Goal: Task Accomplishment & Management: Complete application form

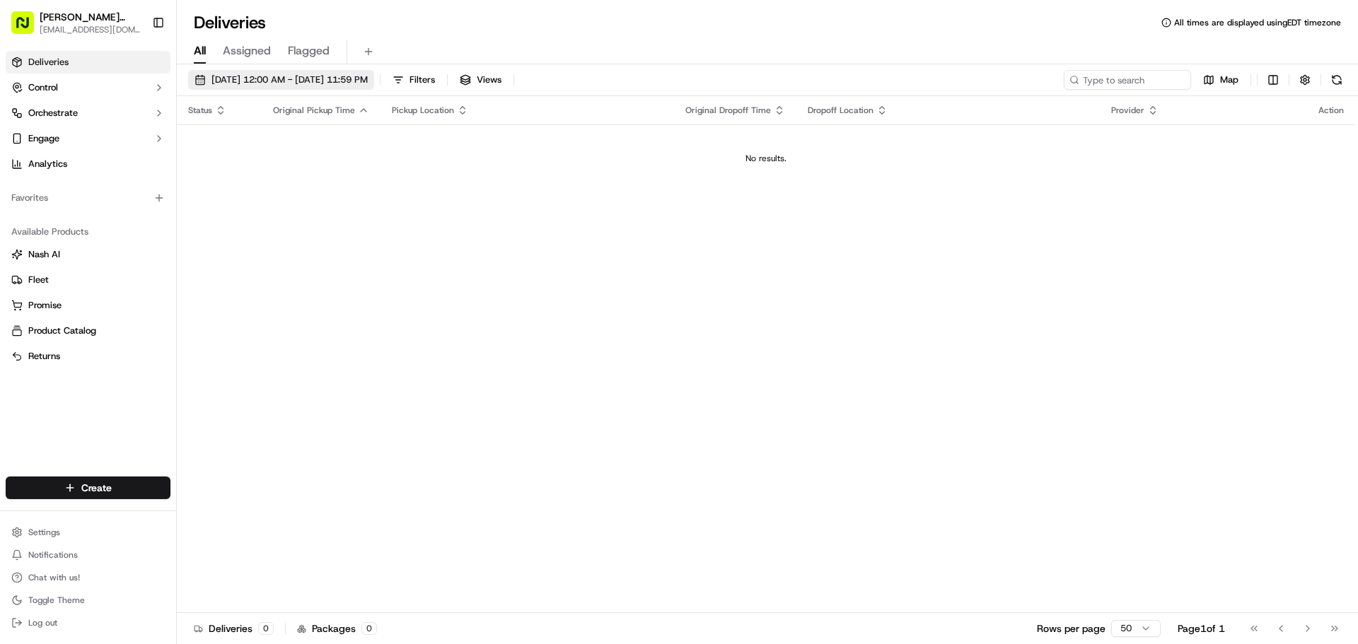
click at [296, 77] on span "[DATE] 12:00 AM - [DATE] 11:59 PM" at bounding box center [290, 80] width 156 height 13
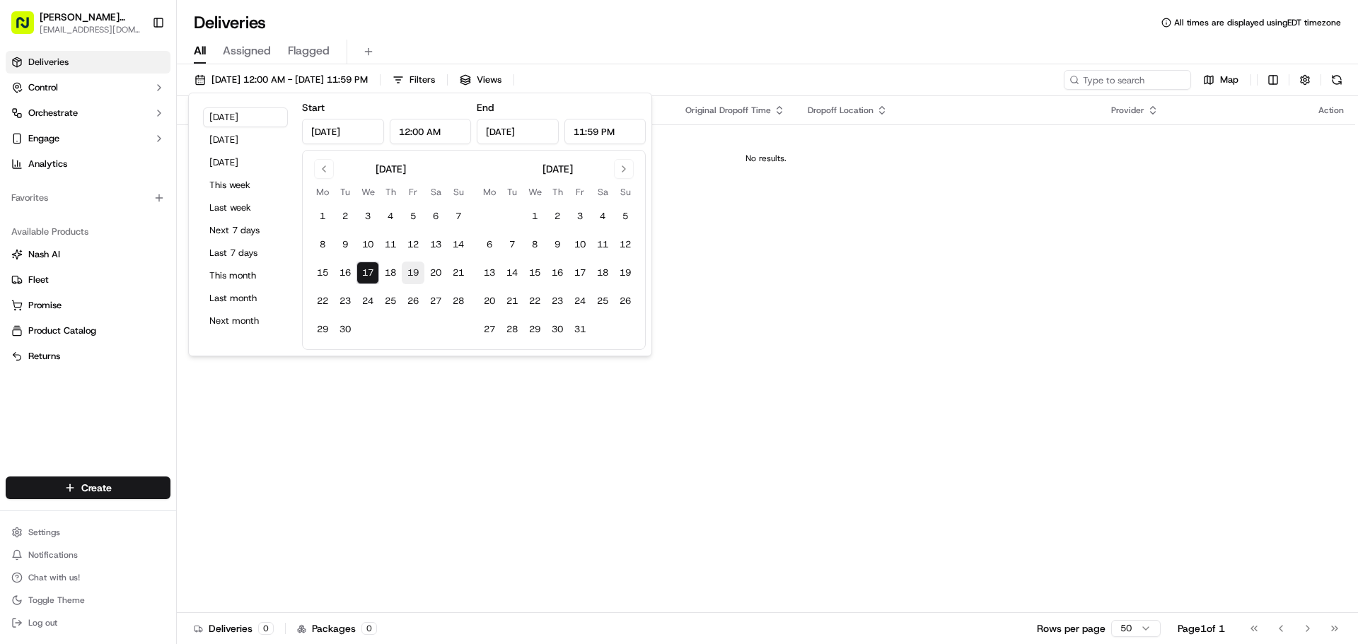
click at [405, 272] on button "19" at bounding box center [413, 273] width 23 height 23
type input "[DATE]"
click at [371, 277] on button "17" at bounding box center [368, 273] width 23 height 23
type input "[DATE]"
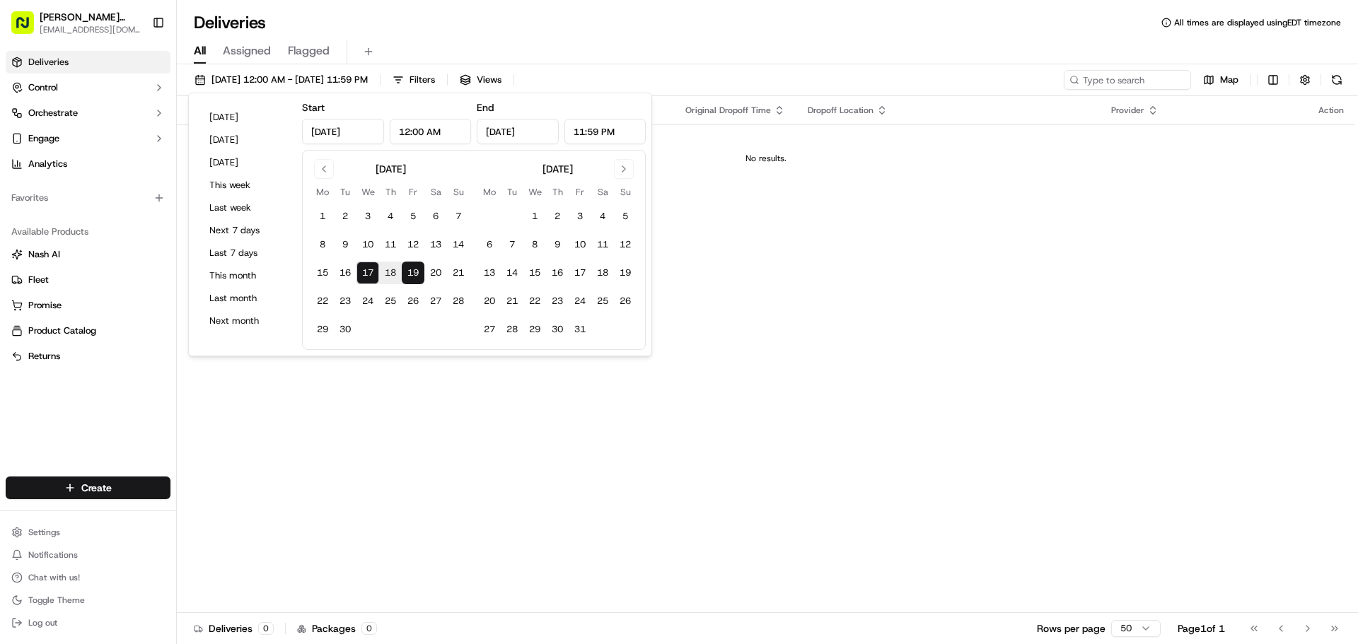
click at [877, 327] on div "Status Original Pickup Time Pickup Location Original Dropoff Time Dropoff Locat…" at bounding box center [766, 354] width 1179 height 517
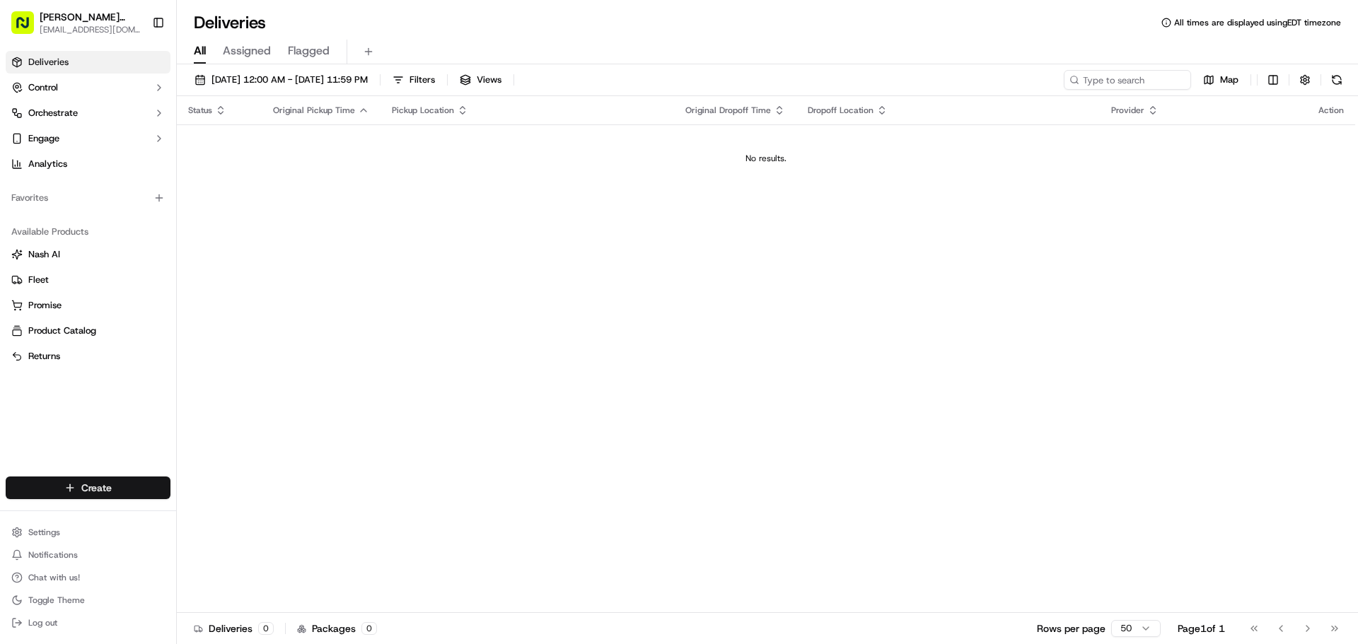
click at [123, 487] on html "Mighty [PERSON_NAME] BBQ [EMAIL_ADDRESS][DOMAIN_NAME] Toggle Sidebar Deliveries…" at bounding box center [679, 322] width 1358 height 644
click at [205, 522] on link "Delivery" at bounding box center [256, 514] width 158 height 25
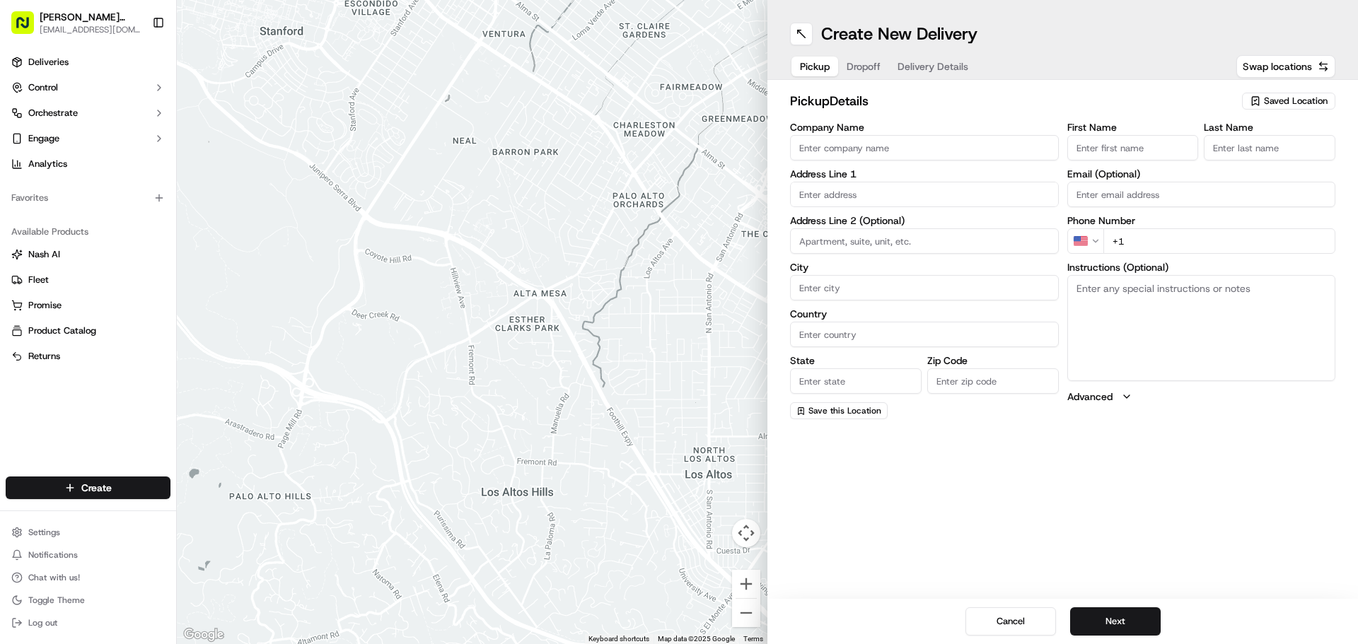
click at [903, 156] on input "Company Name" at bounding box center [924, 147] width 269 height 25
drag, startPoint x: 1288, startPoint y: 95, endPoint x: 1292, endPoint y: 103, distance: 9.2
click at [1292, 103] on div "Saved Location" at bounding box center [1288, 101] width 93 height 17
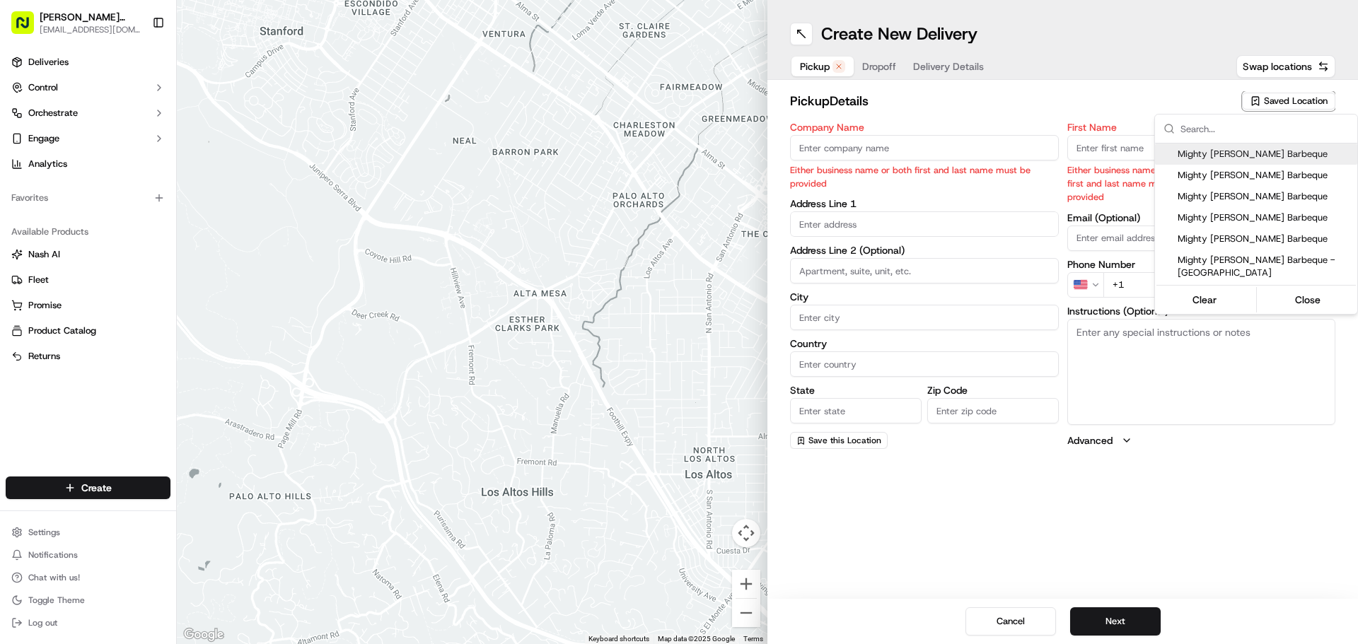
click at [1267, 157] on span "Mighty [PERSON_NAME] Barbeque" at bounding box center [1265, 154] width 174 height 13
type input "Mighty [PERSON_NAME] Barbeque"
type input "[STREET_ADDRESS][PERSON_NAME][PERSON_NAME]"
type input "[GEOGRAPHIC_DATA]"
type input "US"
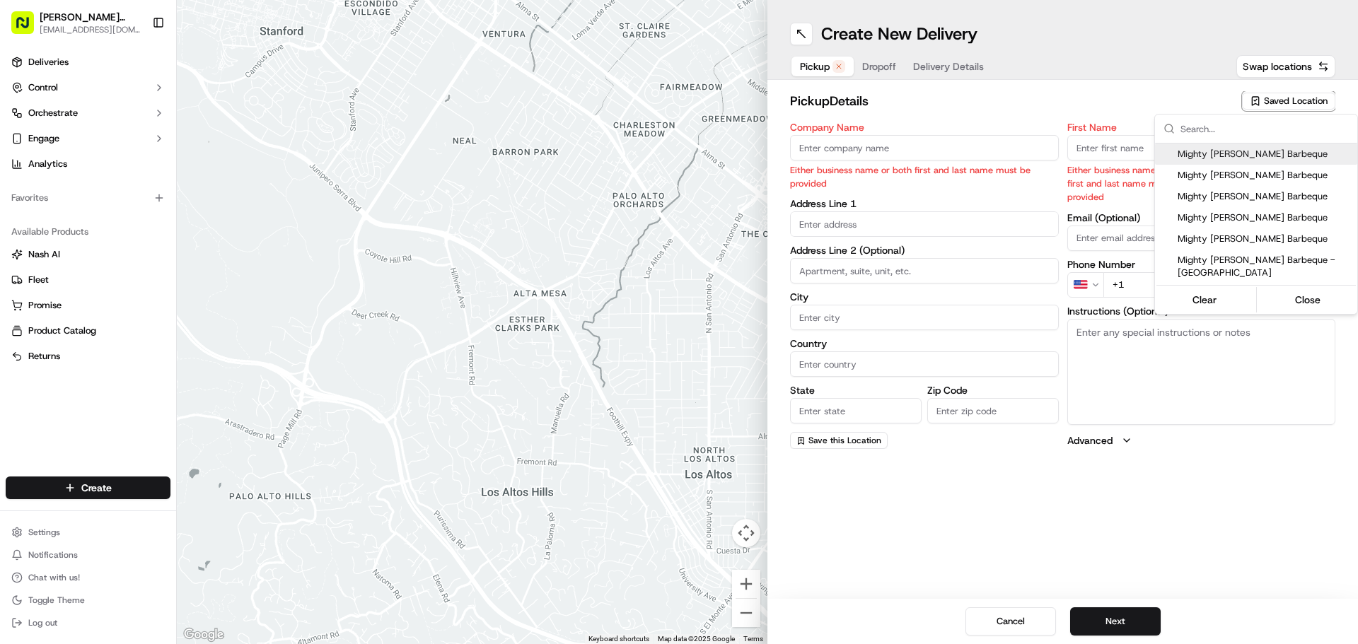
type input "FL"
type input "33609"
type input "[PHONE_NUMBER]"
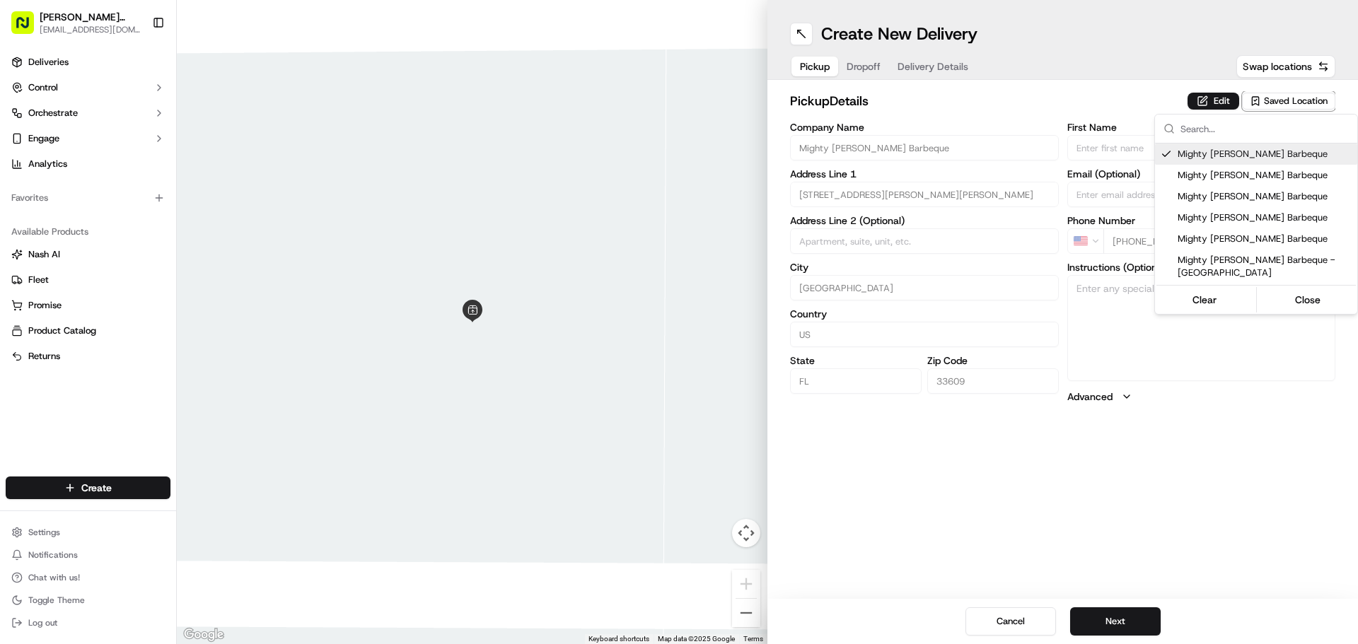
click at [1133, 635] on html "Mighty [PERSON_NAME] BBQ [EMAIL_ADDRESS][DOMAIN_NAME] Toggle Sidebar Deliveries…" at bounding box center [679, 322] width 1358 height 644
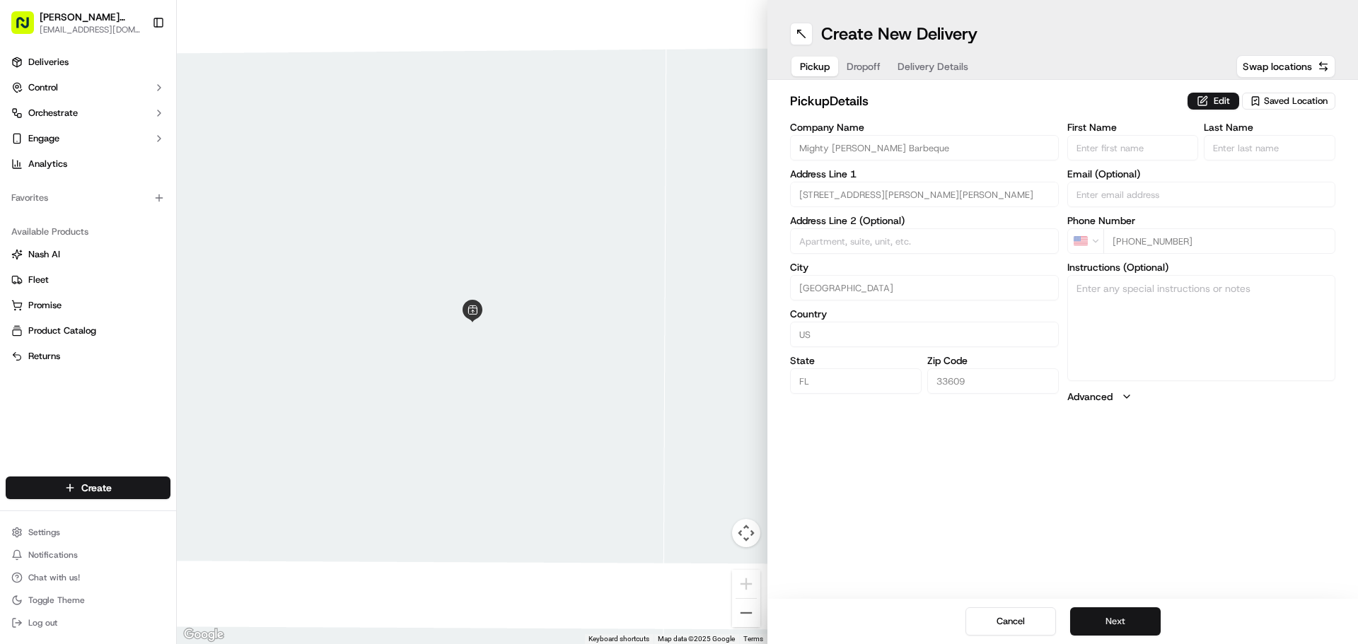
click at [1141, 622] on button "Next" at bounding box center [1115, 622] width 91 height 28
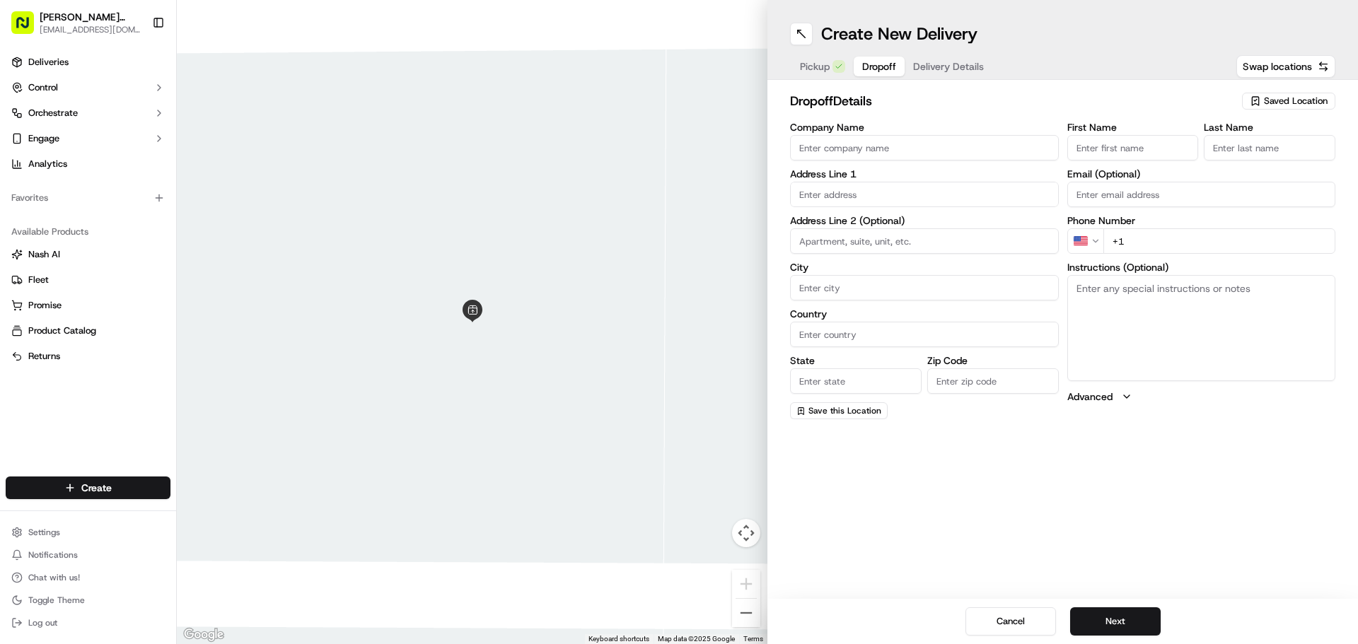
click at [948, 159] on input "Company Name" at bounding box center [924, 147] width 269 height 25
type input "Protiviti"
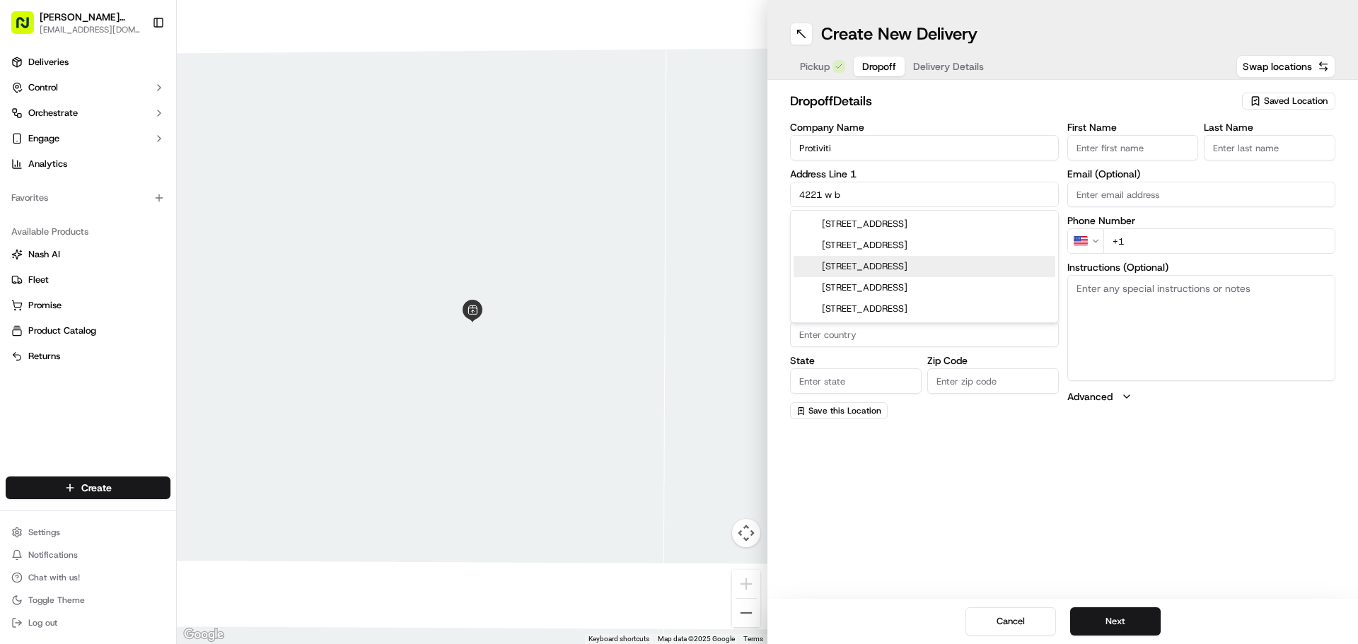
click at [925, 265] on div "[STREET_ADDRESS]" at bounding box center [925, 266] width 262 height 21
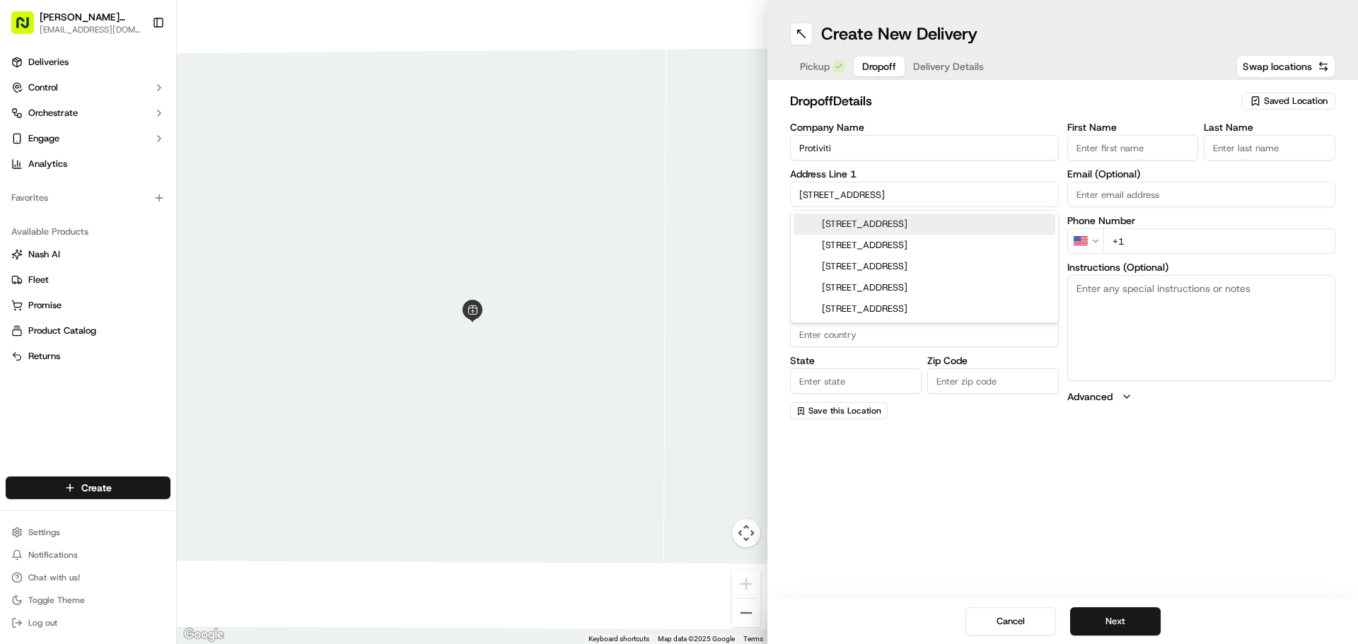
type input "[STREET_ADDRESS]"
type input "[GEOGRAPHIC_DATA]"
type input "FL"
type input "33607"
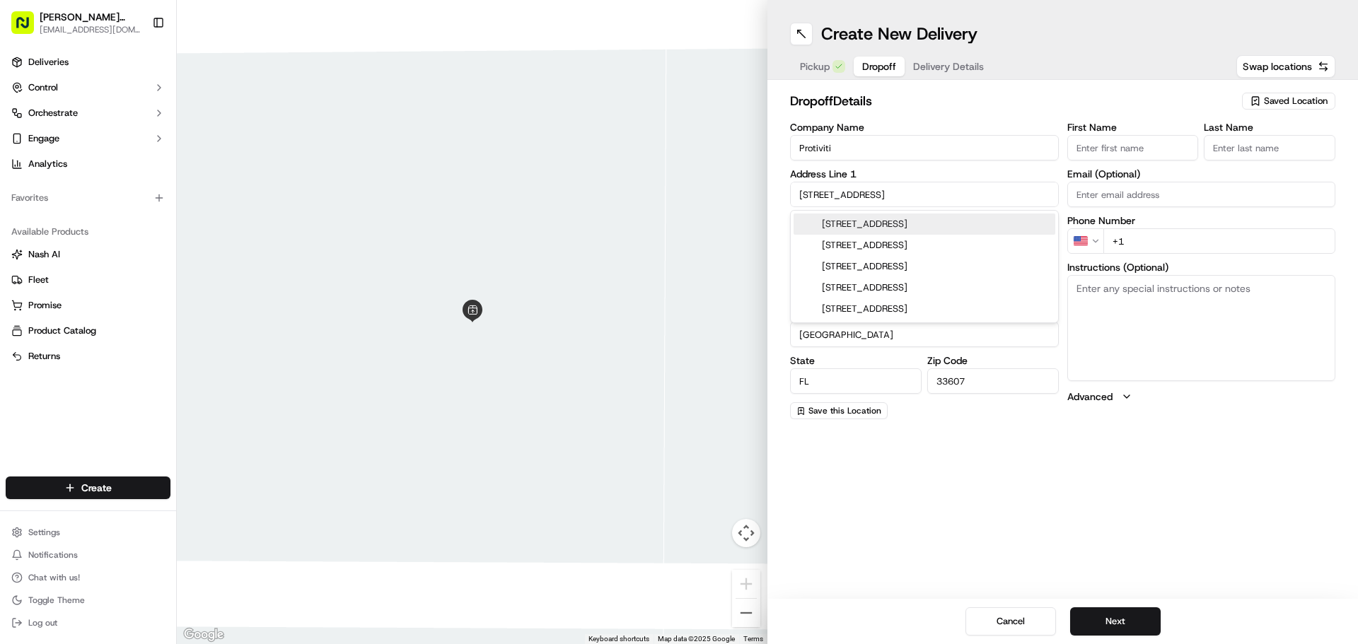
type input "[STREET_ADDRESS]"
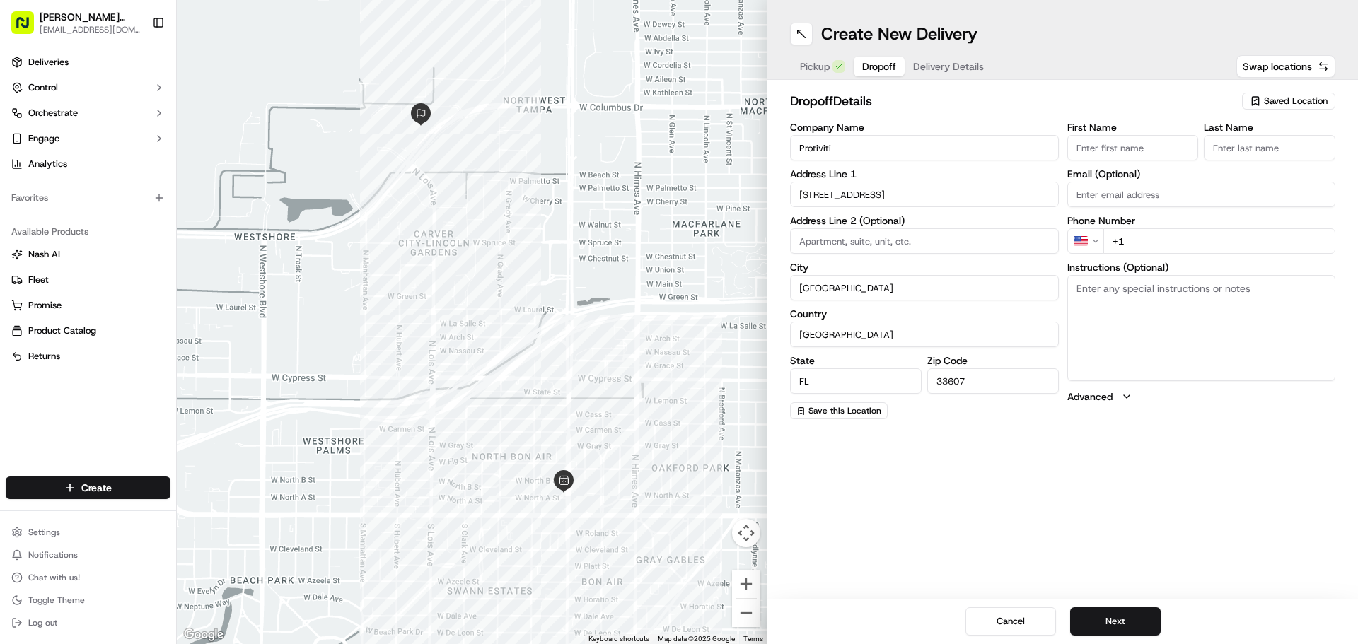
click at [1098, 157] on input "First Name" at bounding box center [1134, 147] width 132 height 25
type input "[PERSON_NAME]"
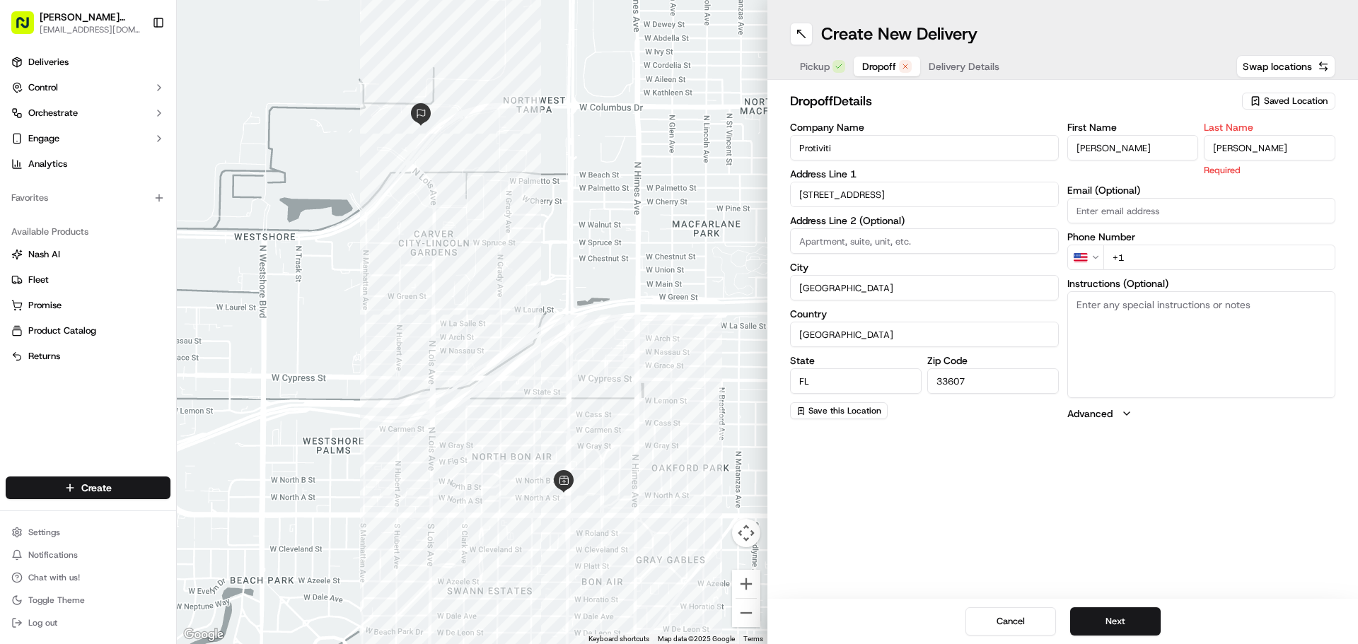
type input "[PERSON_NAME]"
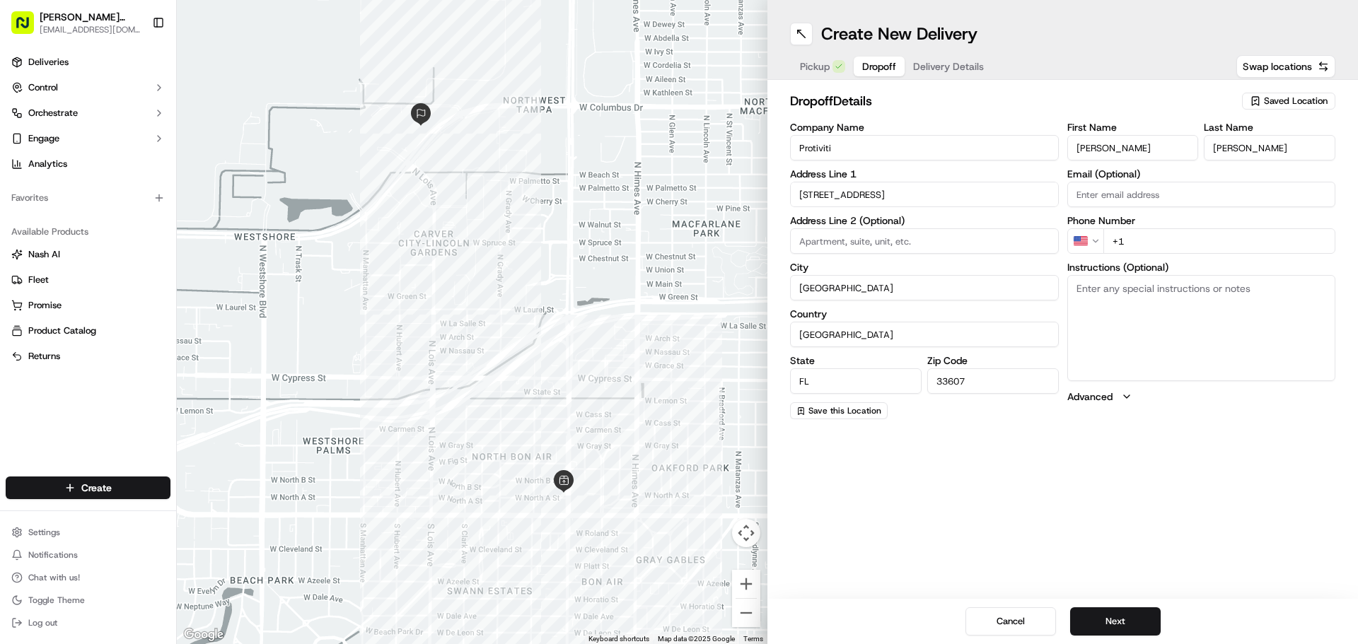
click at [1176, 247] on input "+1" at bounding box center [1220, 241] width 233 height 25
type input "[PHONE_NUMBER]"
click at [1178, 310] on textarea "Instructions (Optional)" at bounding box center [1202, 328] width 269 height 106
type textarea "Call [PERSON_NAME] on arrival [PHONE_NUMBER]"
click at [1124, 620] on button "Next" at bounding box center [1115, 622] width 91 height 28
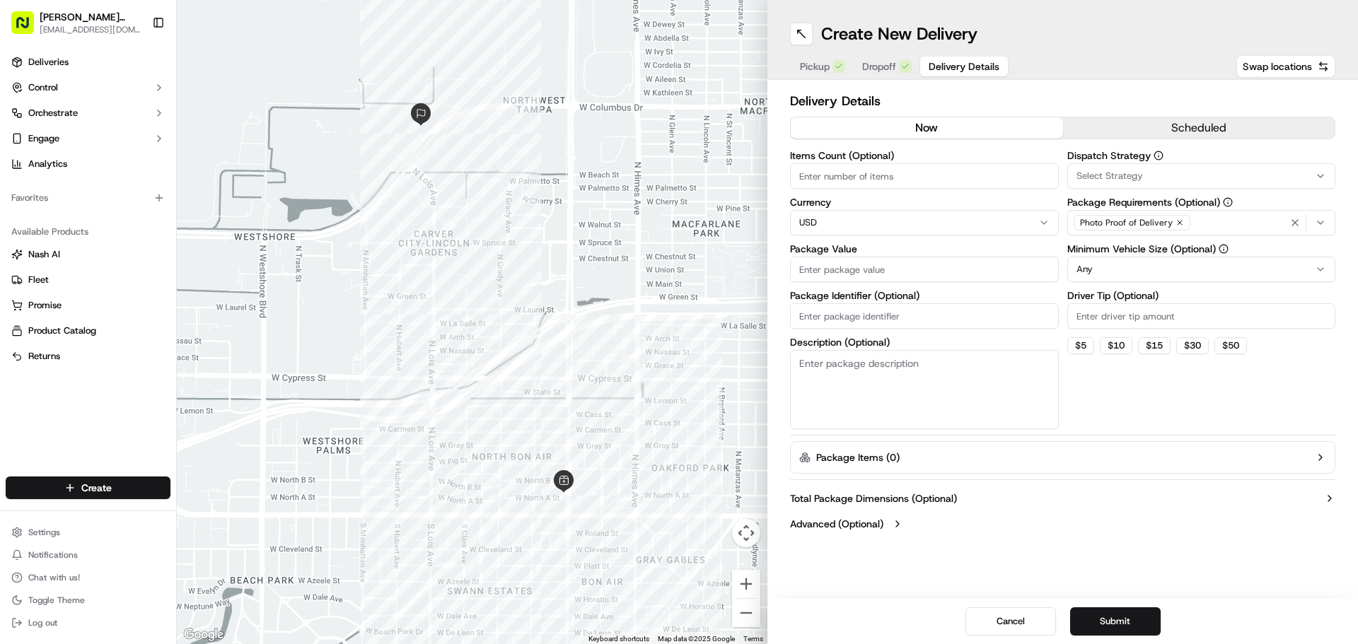
click at [1100, 137] on button "scheduled" at bounding box center [1199, 127] width 272 height 21
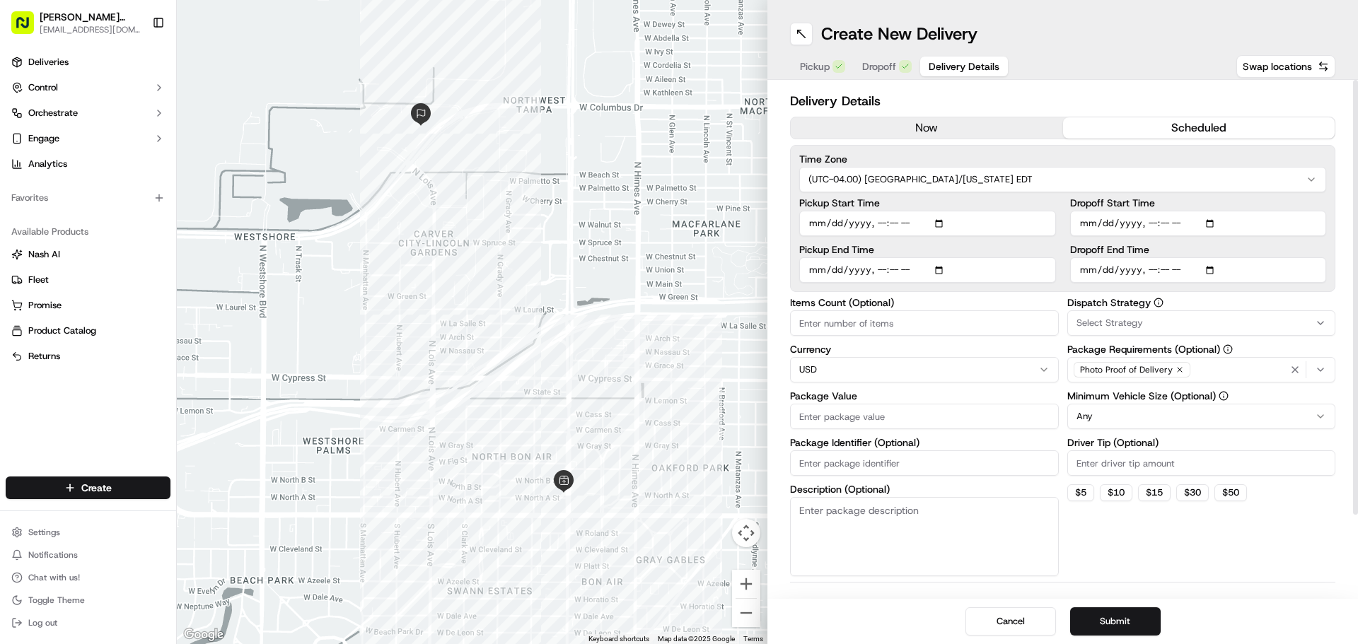
click at [942, 228] on input "Pickup Start Time" at bounding box center [927, 223] width 257 height 25
click at [943, 225] on input "Pickup Start Time" at bounding box center [927, 223] width 257 height 25
type input "[DATE]T17:10"
click at [1219, 225] on input "Dropoff Start Time" at bounding box center [1198, 223] width 257 height 25
click at [1216, 225] on input "Dropoff Start Time" at bounding box center [1198, 223] width 257 height 25
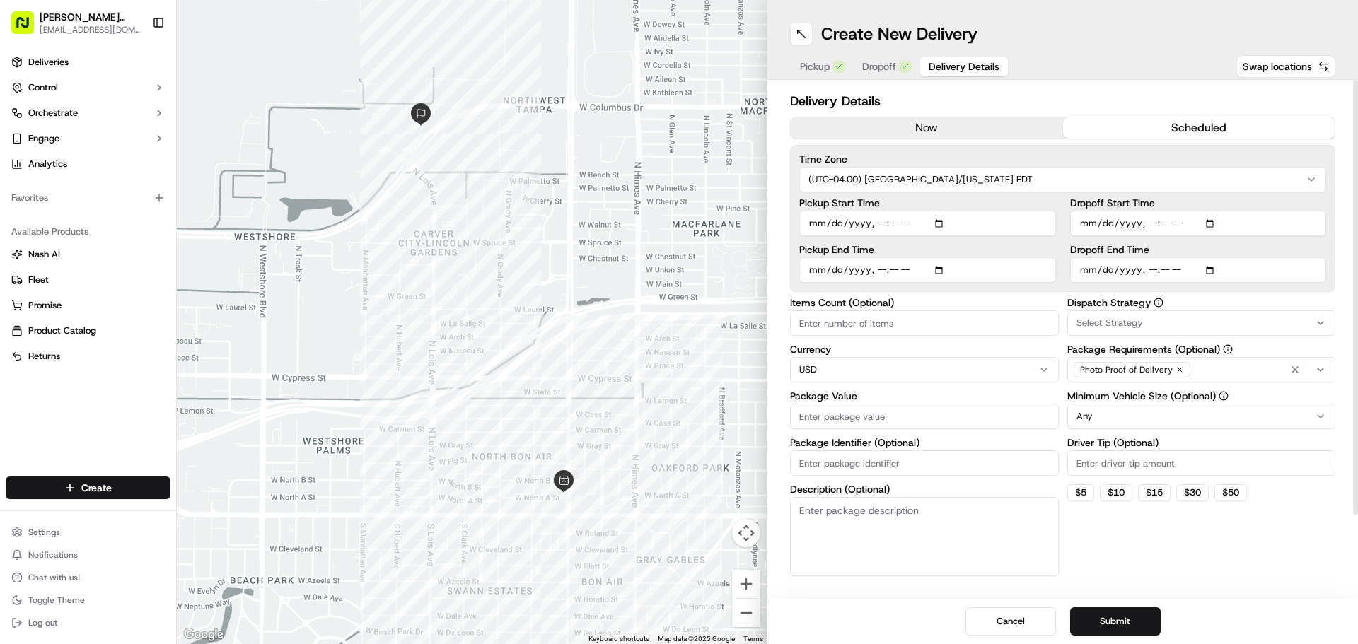
type input "[DATE]T17:30"
click at [1234, 200] on label "Dropoff Start Time" at bounding box center [1198, 203] width 257 height 10
click at [1234, 211] on input "Dropoff Start Time" at bounding box center [1198, 223] width 257 height 25
click at [932, 332] on input "Items Count (Optional)" at bounding box center [924, 323] width 269 height 25
click at [895, 407] on input "Package Value" at bounding box center [924, 416] width 269 height 25
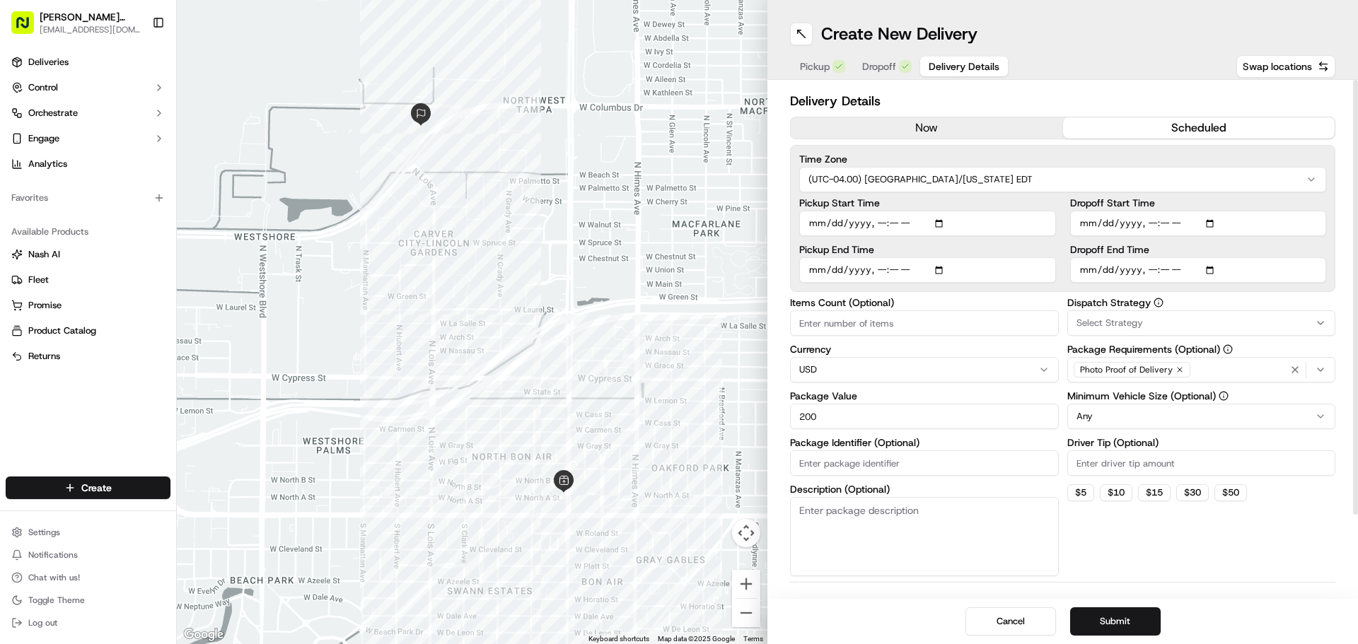
type input "200"
click at [1128, 560] on div "Dispatch Strategy Select Strategy Package Requirements (Optional) Photo Proof o…" at bounding box center [1202, 437] width 269 height 279
click at [1114, 610] on button "Submit" at bounding box center [1115, 622] width 91 height 28
